Goal: Transaction & Acquisition: Purchase product/service

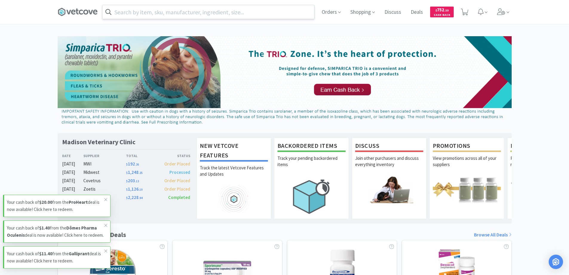
click at [126, 12] on input "text" at bounding box center [208, 12] width 212 height 14
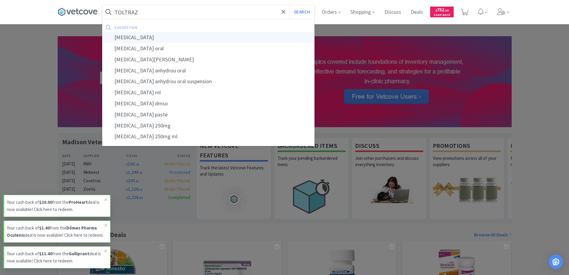
click at [124, 37] on div "[MEDICAL_DATA]" at bounding box center [208, 37] width 212 height 11
type input "[MEDICAL_DATA]"
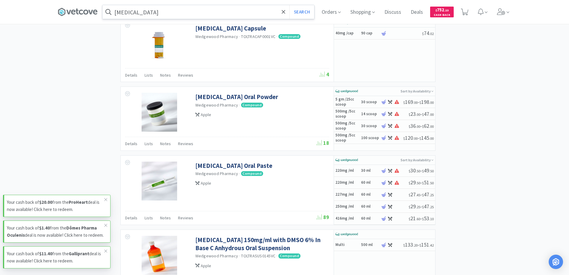
scroll to position [777, 0]
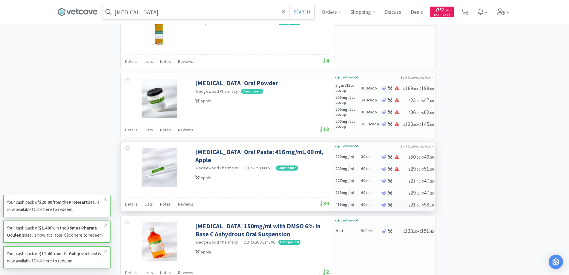
click at [365, 203] on h6 "60 ml" at bounding box center [370, 204] width 18 height 5
select select "45"
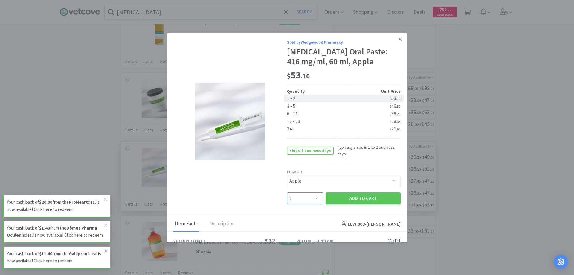
click at [313, 198] on select "Enter Quantity 1 2 3 4 5 6 7 8 9 10 11 12 13 14 15 16 17 18 19 20 Enter Quantity" at bounding box center [305, 198] width 36 height 12
select select "2"
click at [287, 192] on select "Enter Quantity 1 2 3 4 5 6 7 8 9 10 11 12 13 14 15 16 17 18 19 20 Enter Quantity" at bounding box center [305, 198] width 36 height 12
click at [353, 198] on button "Add to Cart" at bounding box center [362, 198] width 75 height 12
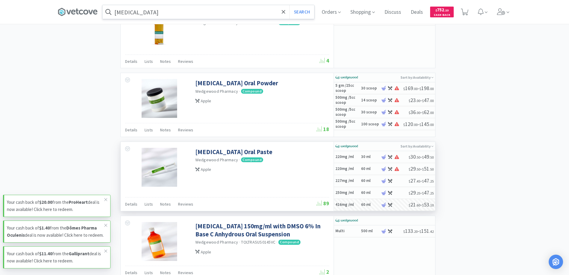
select select "2"
click at [104, 197] on icon at bounding box center [106, 199] width 4 height 5
click at [106, 223] on icon at bounding box center [106, 225] width 4 height 5
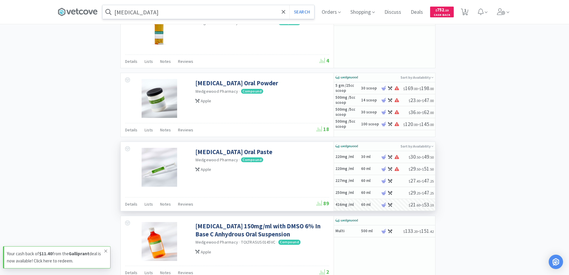
click at [107, 249] on icon at bounding box center [106, 250] width 4 height 5
click at [285, 12] on icon at bounding box center [284, 12] width 4 height 4
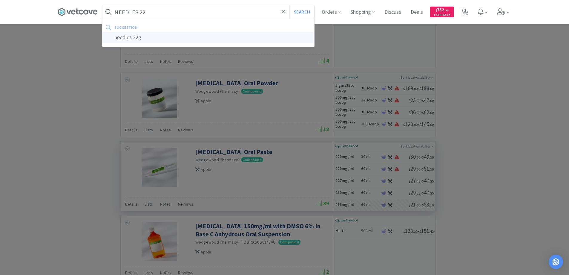
click at [127, 36] on div "needles 22g" at bounding box center [208, 37] width 212 height 11
type input "needles 22g"
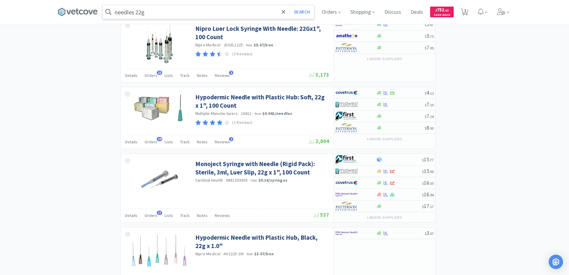
scroll to position [717, 0]
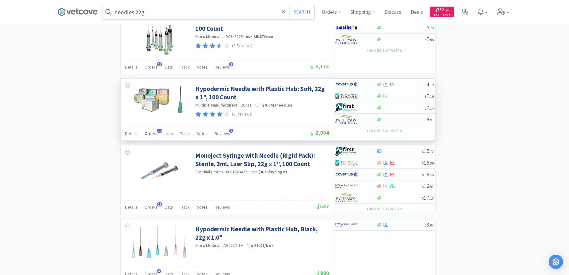
click at [158, 130] on span "19" at bounding box center [159, 130] width 5 height 4
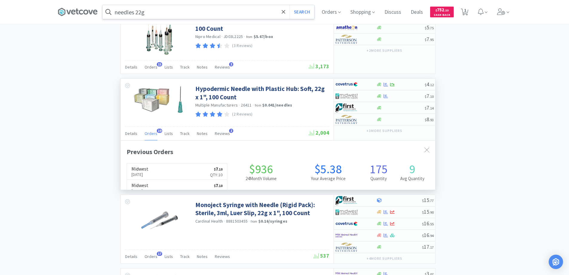
scroll to position [160, 315]
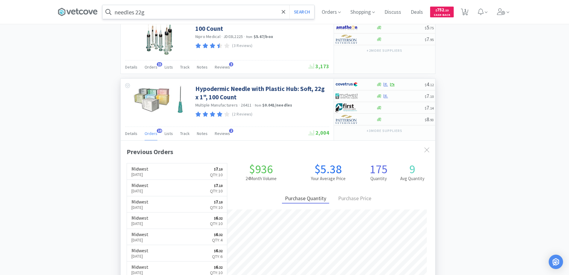
click at [158, 130] on span "19" at bounding box center [159, 130] width 5 height 4
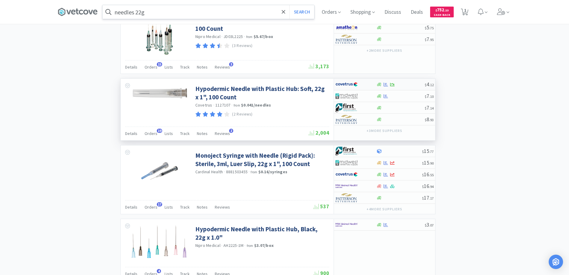
click at [362, 85] on div at bounding box center [352, 84] width 33 height 10
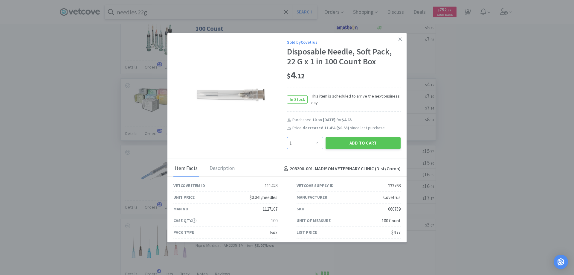
click at [313, 143] on select "Enter Quantity 1 2 3 4 5 6 7 8 9 10 11 12 13 14 15 16 17 18 19 20 Enter Quantity" at bounding box center [305, 143] width 36 height 12
select select "10"
click at [287, 137] on select "Enter Quantity 1 2 3 4 5 6 7 8 9 10 11 12 13 14 15 16 17 18 19 20 Enter Quantity" at bounding box center [305, 143] width 36 height 12
click at [344, 143] on button "Add to Cart" at bounding box center [362, 143] width 75 height 12
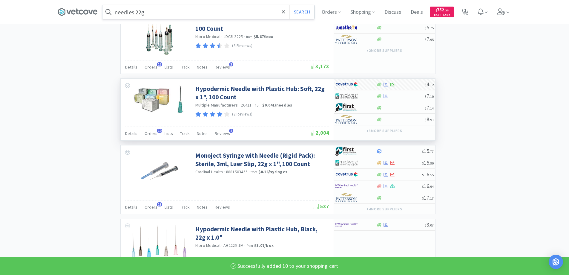
select select "10"
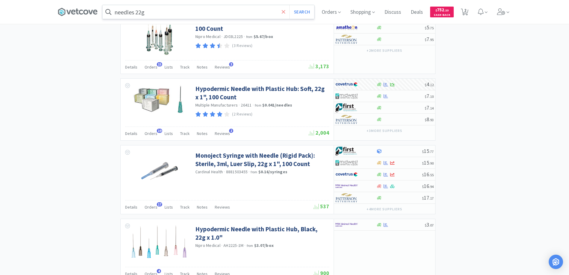
click at [286, 11] on icon at bounding box center [284, 12] width 4 height 6
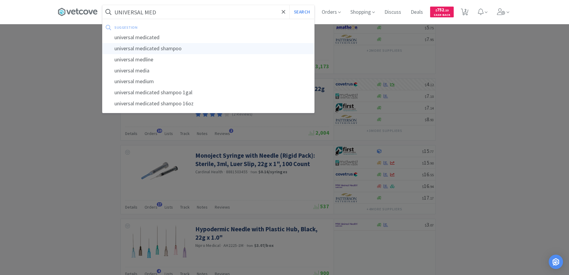
click at [151, 48] on div "universal medicated shampoo" at bounding box center [208, 48] width 212 height 11
type input "universal medicated shampoo"
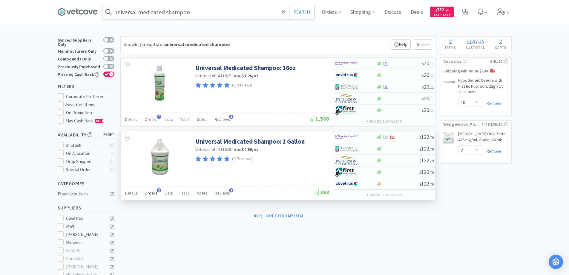
click at [157, 189] on span "2" at bounding box center [159, 190] width 4 height 4
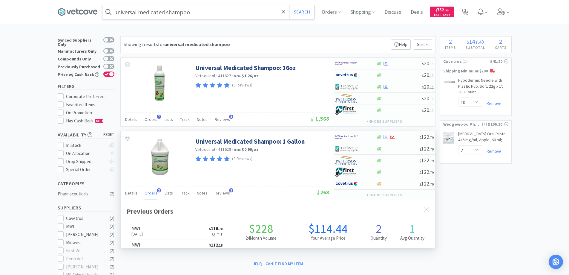
scroll to position [155, 315]
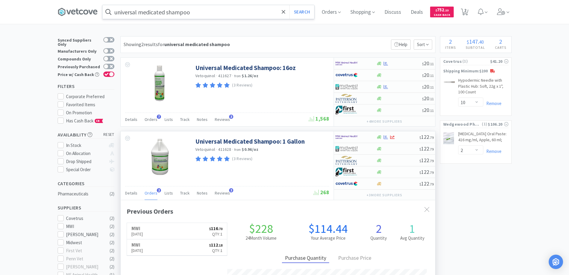
click at [157, 189] on span "2" at bounding box center [159, 190] width 4 height 4
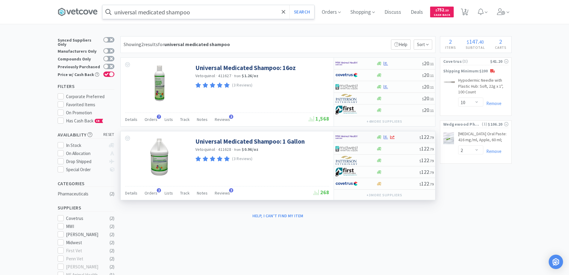
click at [365, 138] on div at bounding box center [352, 137] width 33 height 10
select select "1"
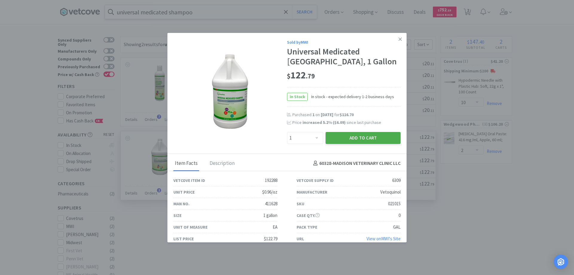
click at [351, 139] on button "Add to Cart" at bounding box center [362, 138] width 75 height 12
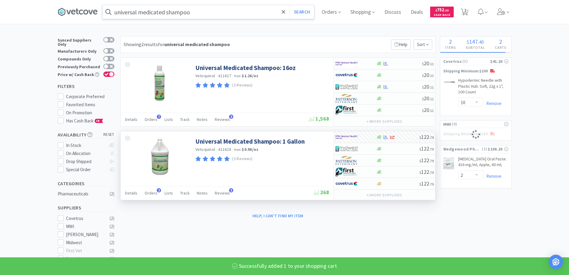
select select "1"
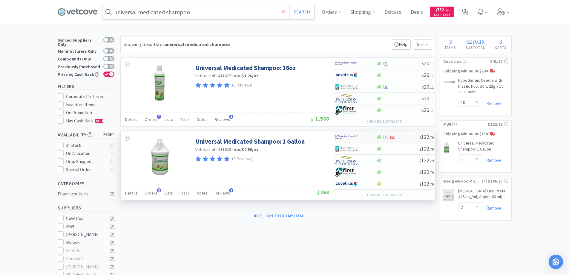
click at [284, 13] on icon at bounding box center [284, 12] width 4 height 4
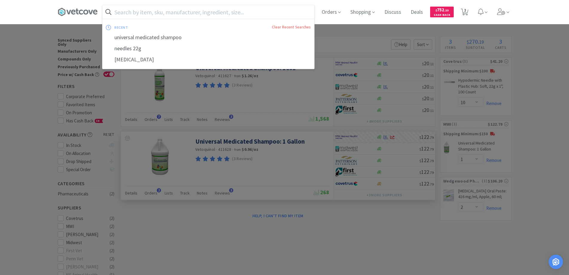
click at [298, 101] on div at bounding box center [284, 137] width 569 height 275
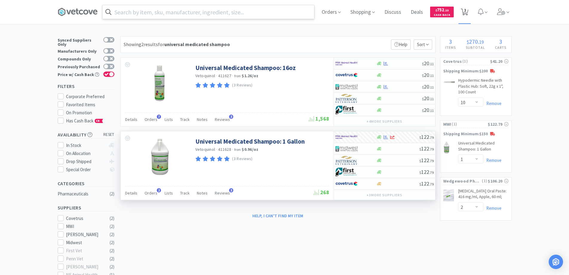
click at [466, 11] on span "3" at bounding box center [465, 10] width 2 height 24
select select "2"
select select "10"
select select "1"
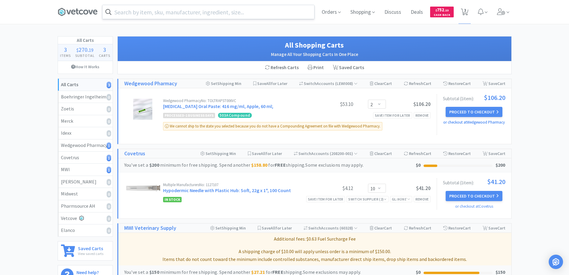
click at [463, 122] on link "or checkout at Wedgewood Pharmacy" at bounding box center [474, 122] width 62 height 5
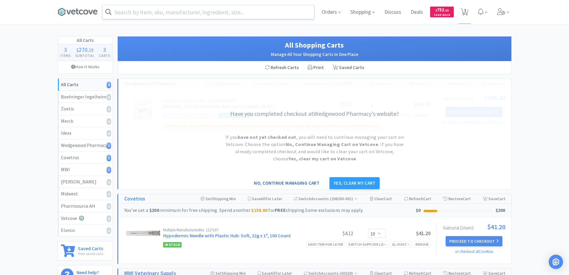
click at [282, 181] on button "No, continue managing cart" at bounding box center [287, 183] width 74 height 12
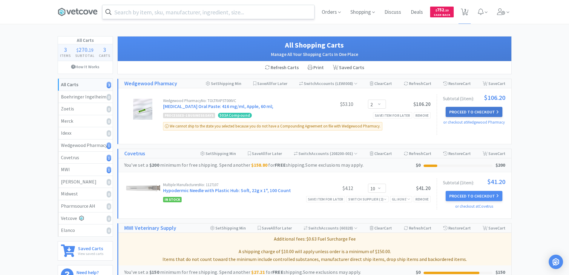
click at [460, 111] on button "Proceed to Checkout" at bounding box center [474, 112] width 57 height 10
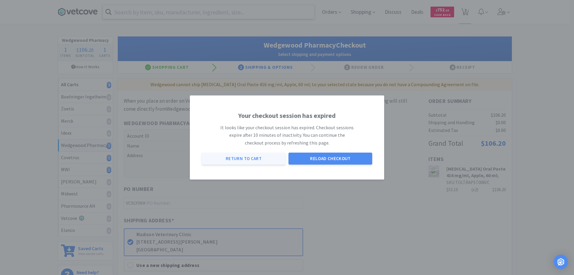
click at [244, 157] on button "Return to Cart" at bounding box center [244, 158] width 84 height 12
select select "2"
select select "10"
select select "1"
